Goal: Information Seeking & Learning: Learn about a topic

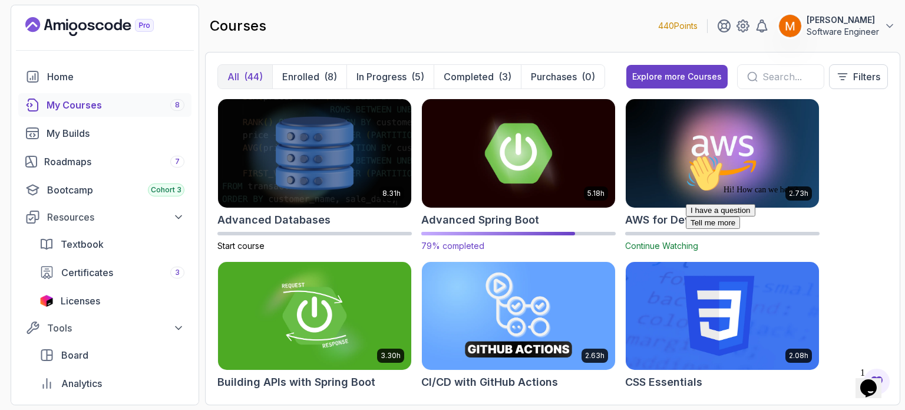
click at [496, 162] on img at bounding box center [518, 153] width 203 height 114
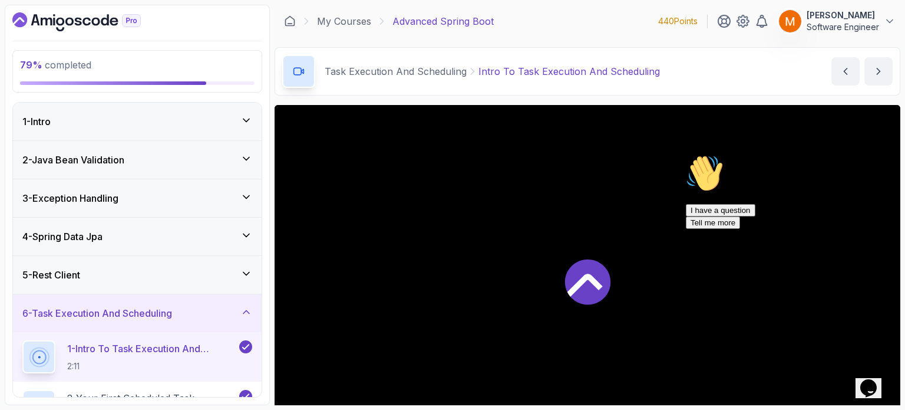
scroll to position [133, 0]
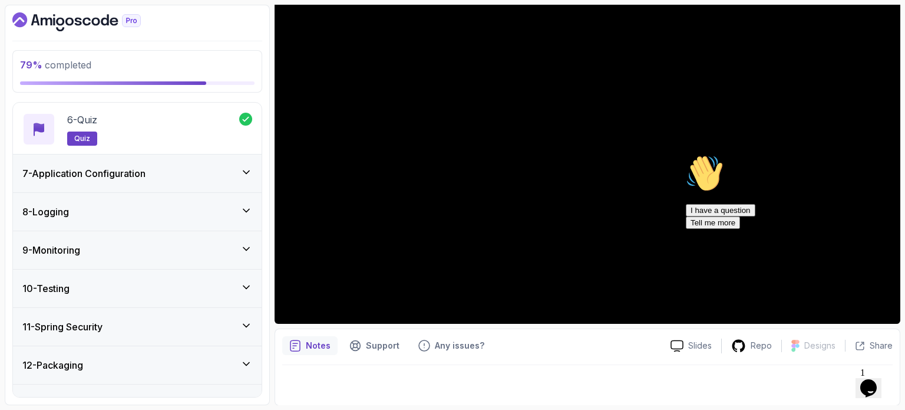
click at [107, 215] on div "8 - Logging" at bounding box center [137, 212] width 230 height 14
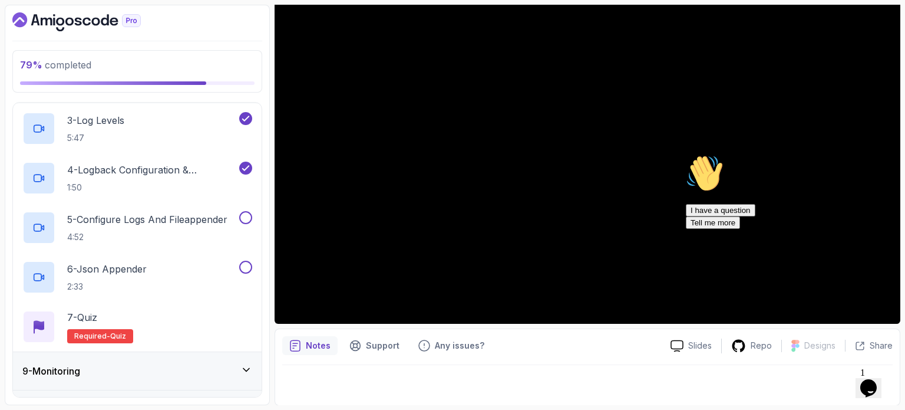
scroll to position [405, 0]
click at [164, 232] on p "4:52" at bounding box center [147, 236] width 160 height 12
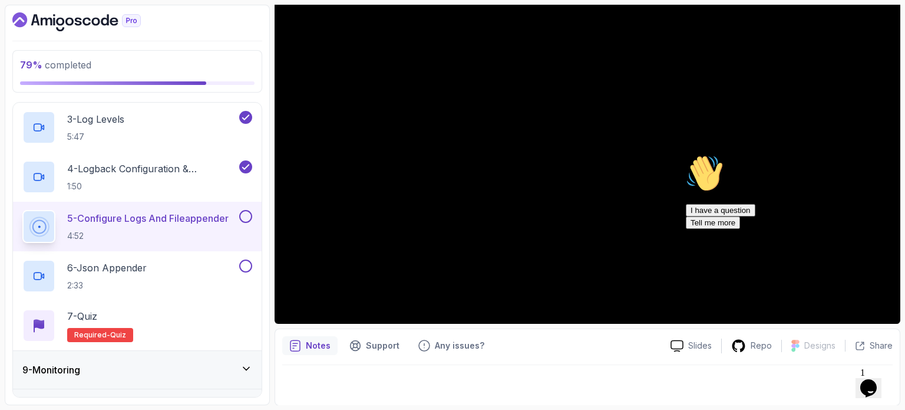
click at [745, 229] on div "I have a question Tell me more" at bounding box center [792, 216] width 212 height 25
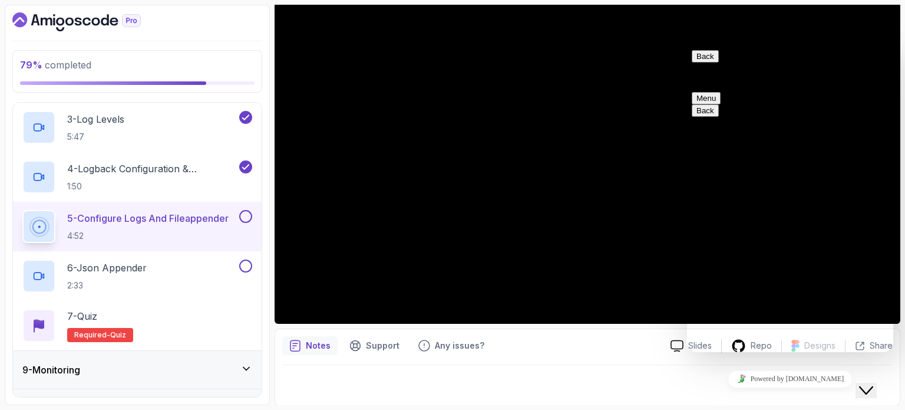
click at [645, 367] on div at bounding box center [587, 381] width 611 height 33
click at [865, 383] on div "Close Chat This icon closes the chat window." at bounding box center [866, 390] width 14 height 14
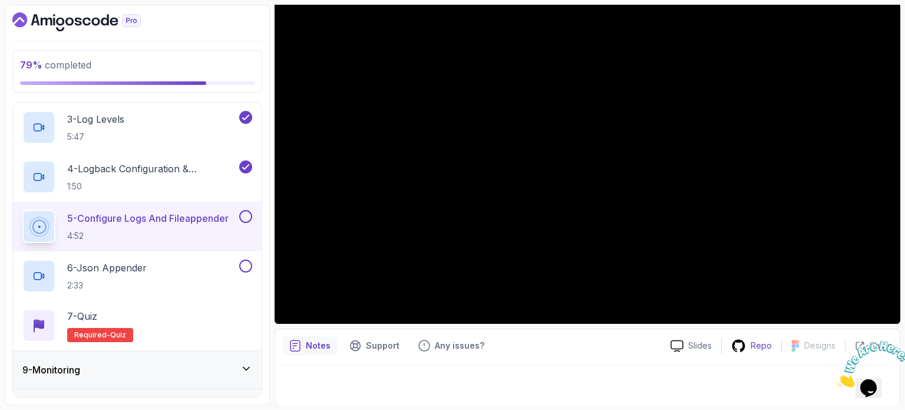
click at [759, 351] on p "Repo" at bounding box center [761, 345] width 21 height 12
